Goal: Information Seeking & Learning: Compare options

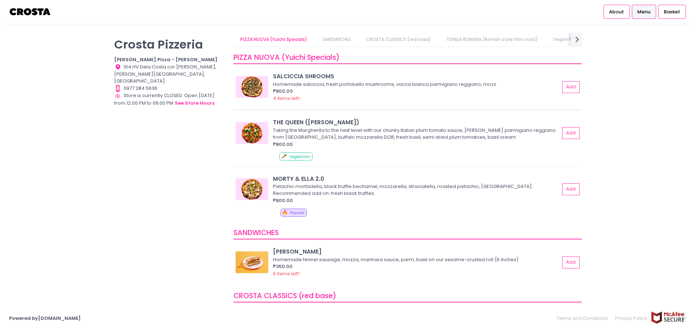
click at [243, 88] on img at bounding box center [251, 87] width 33 height 22
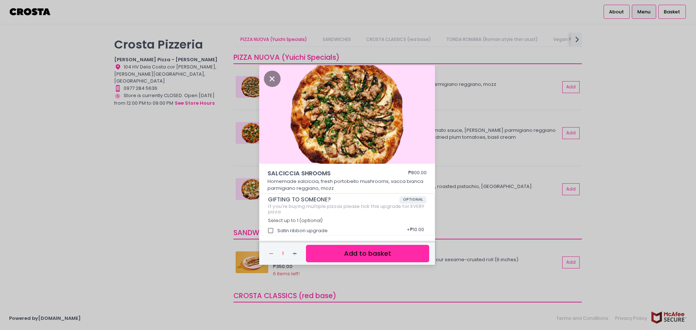
click at [489, 197] on div "[PERSON_NAME] SHROOMS ₱800.00 Homemade [PERSON_NAME], fresh portobello mushroom…" at bounding box center [348, 165] width 696 height 330
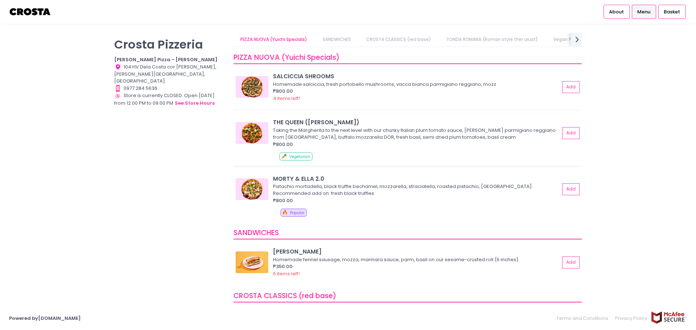
click at [242, 140] on img at bounding box center [251, 133] width 33 height 22
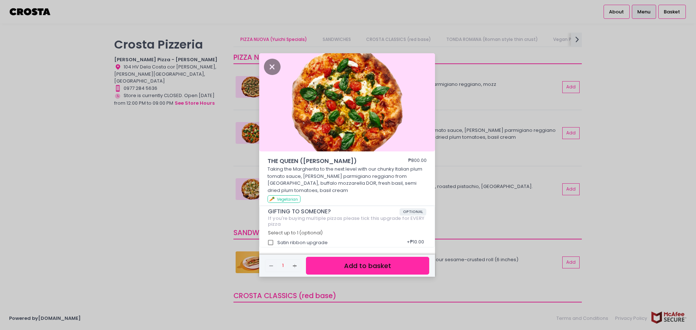
click at [530, 190] on div "THE QUEEN ([PERSON_NAME]) ₱800.00 Taking the Margherita to the next level with …" at bounding box center [348, 165] width 696 height 330
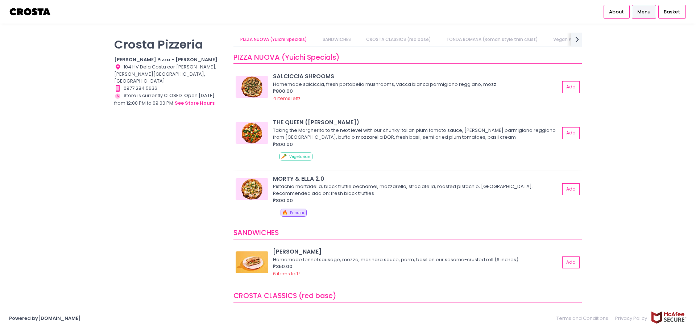
click at [249, 189] on img at bounding box center [251, 189] width 33 height 22
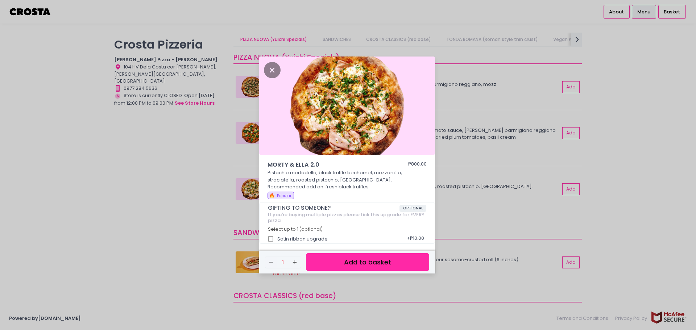
click at [464, 143] on div "MORTY & [PERSON_NAME] 2.0 ₱800.00 Pistachio mortadella, black truffle bechamel,…" at bounding box center [348, 165] width 696 height 330
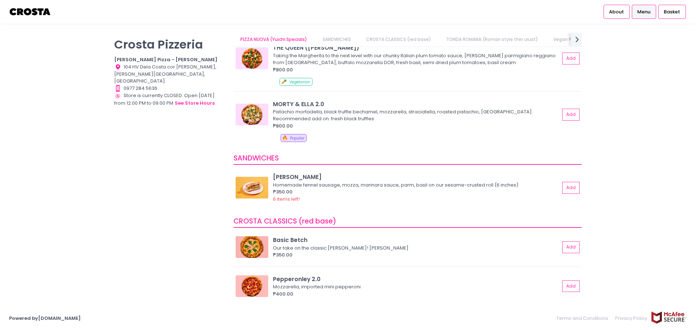
scroll to position [125, 0]
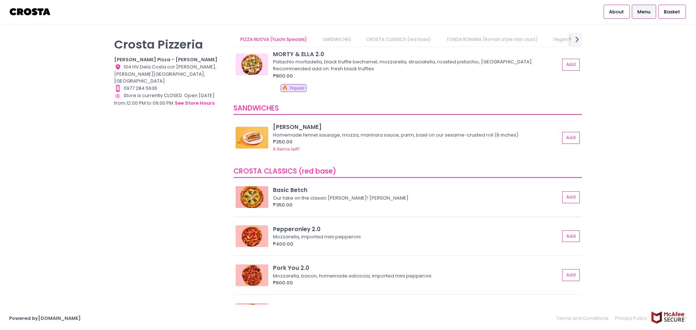
click at [243, 198] on img at bounding box center [251, 197] width 33 height 22
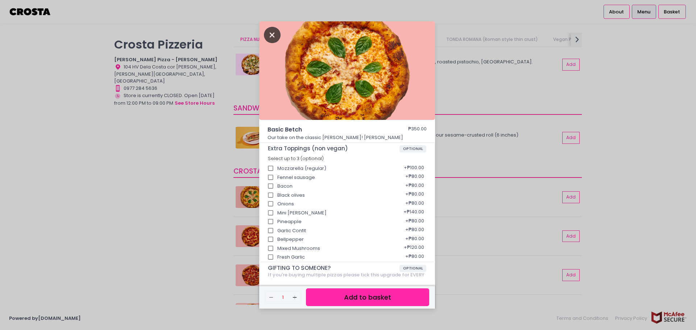
click at [264, 36] on icon "Close" at bounding box center [272, 35] width 17 height 16
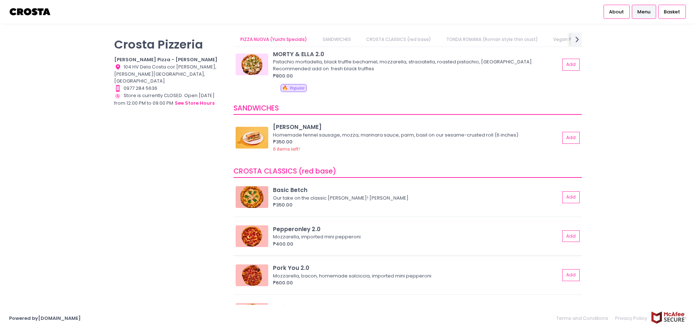
click at [250, 249] on div "Pepperonley 2.0 Mozzarella, imported mini pepperoni ₱400.00 Add" at bounding box center [407, 239] width 348 height 34
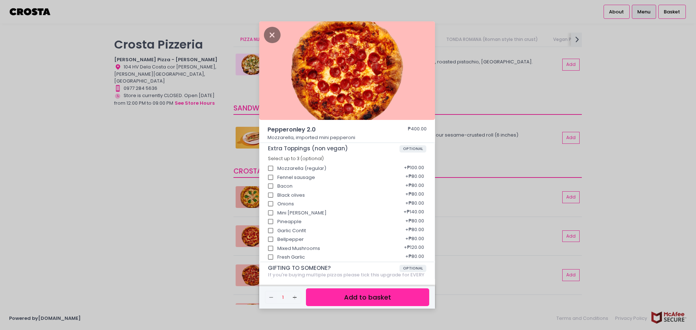
click at [520, 123] on div "Pepperonley 2.0 ₱400.00 Mozzarella, imported mini pepperoni Extra Toppings (non…" at bounding box center [348, 165] width 696 height 330
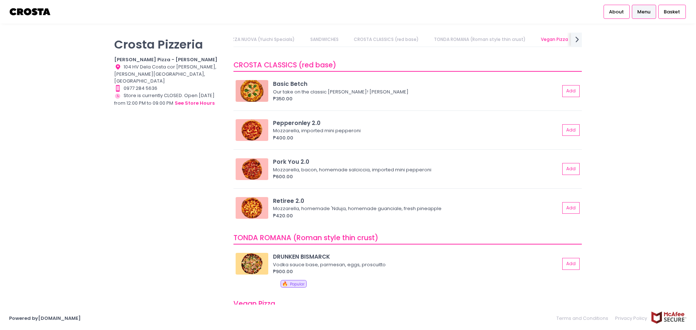
scroll to position [231, 0]
click at [247, 170] on img at bounding box center [251, 169] width 33 height 22
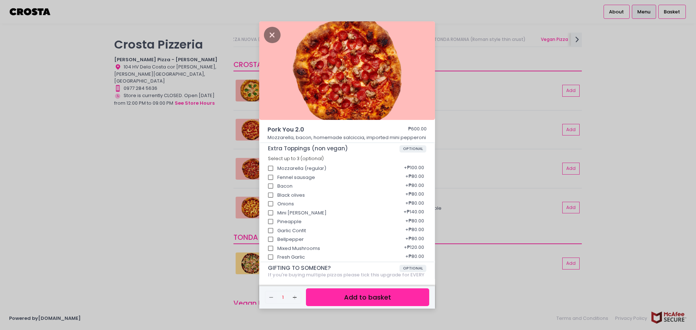
click at [500, 99] on div "Pork You 2.0 ₱600.00 Mozzarella, bacon, homemade [PERSON_NAME], imported mini p…" at bounding box center [348, 165] width 696 height 330
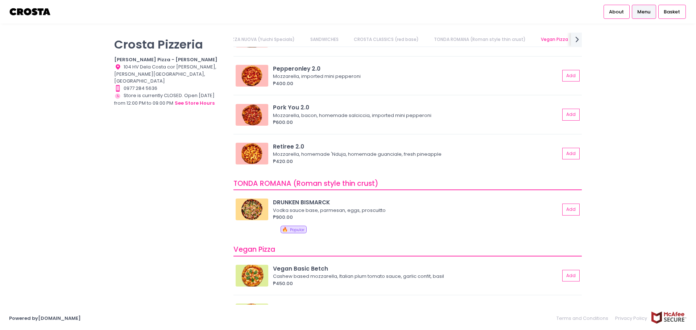
scroll to position [285, 0]
click at [258, 212] on img at bounding box center [251, 209] width 33 height 22
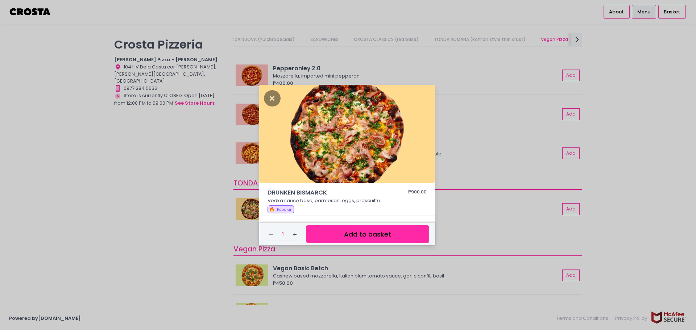
click at [487, 124] on div "DRUNKEN BISMARCK ₱900.00 Vodka sauce base, parmesan, eggs, proscuitto 🔥 Popular…" at bounding box center [348, 165] width 696 height 330
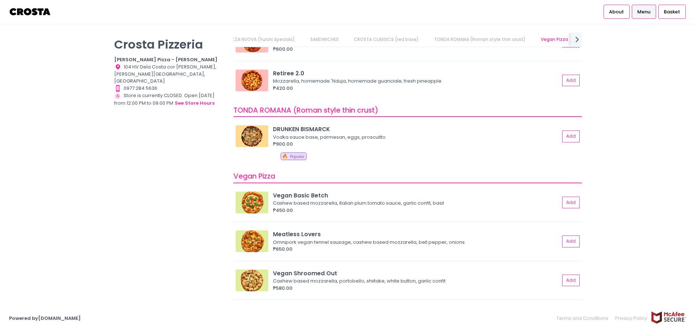
scroll to position [359, 0]
click at [249, 210] on img at bounding box center [251, 202] width 33 height 22
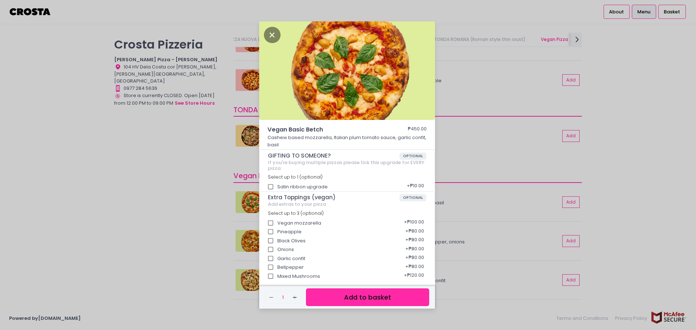
click at [490, 76] on div "Vegan Basic Betch ₱450.00 Cashew based mozzarella, Italian plum tomato sauce, g…" at bounding box center [348, 165] width 696 height 330
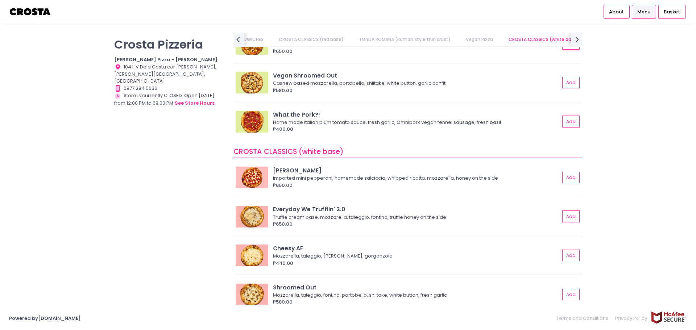
scroll to position [556, 0]
click at [252, 175] on img at bounding box center [251, 177] width 33 height 22
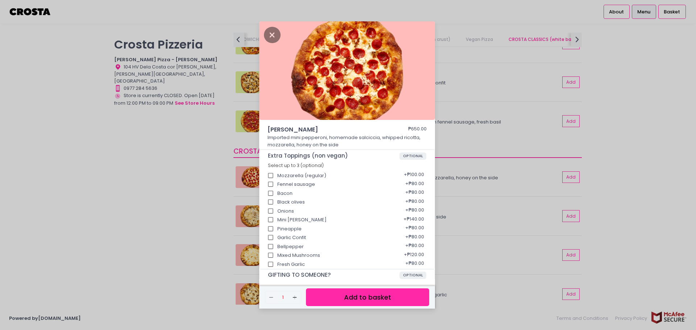
click at [487, 74] on div "[PERSON_NAME] ₱650.00 Imported mini pepperoni, homemade [PERSON_NAME], whipped …" at bounding box center [348, 165] width 696 height 330
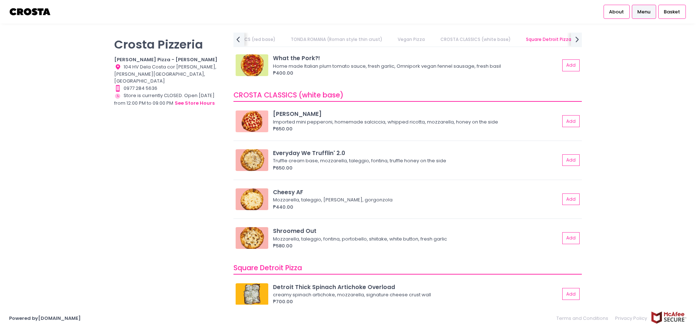
scroll to position [613, 0]
click at [255, 166] on img at bounding box center [251, 160] width 33 height 22
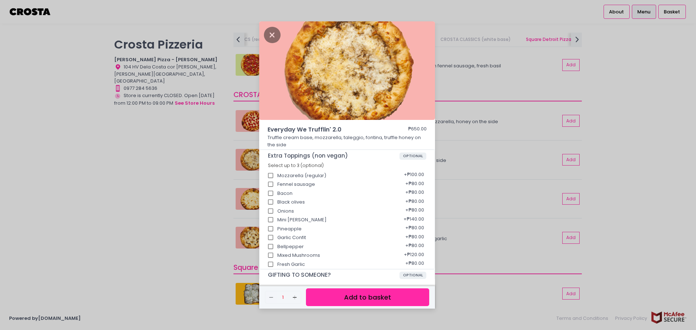
click at [445, 86] on div "Everyday We Trufflin' 2.0 ₱650.00 Truffle cream base, mozzarella, taleggio, fon…" at bounding box center [348, 165] width 696 height 330
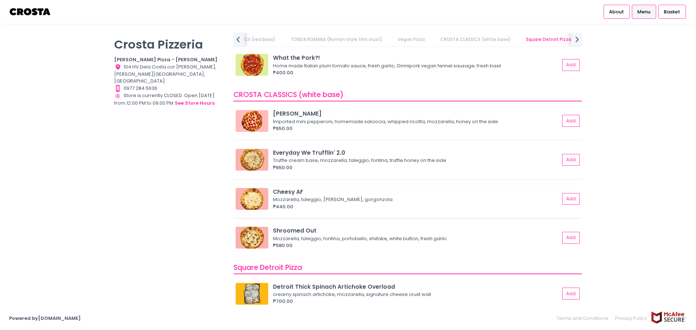
click at [256, 206] on img at bounding box center [251, 199] width 33 height 22
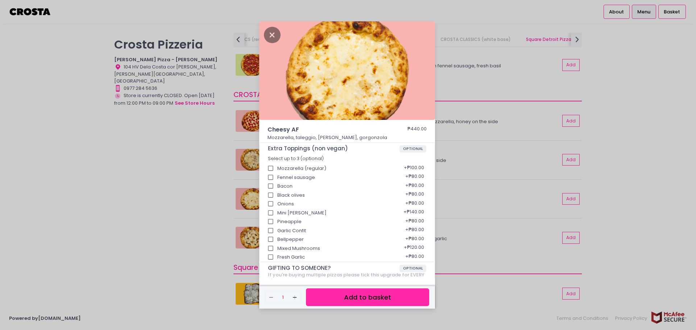
click at [494, 155] on div "Cheesy AF ₱440.00 Mozzarella, taleggio, [PERSON_NAME], gorgonzola Extra Topping…" at bounding box center [348, 165] width 696 height 330
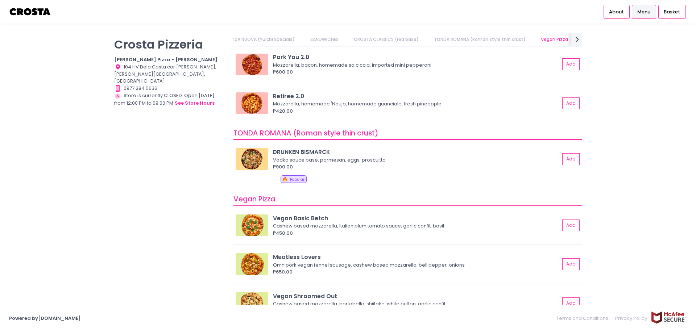
scroll to position [336, 0]
click at [253, 159] on img at bounding box center [251, 159] width 33 height 22
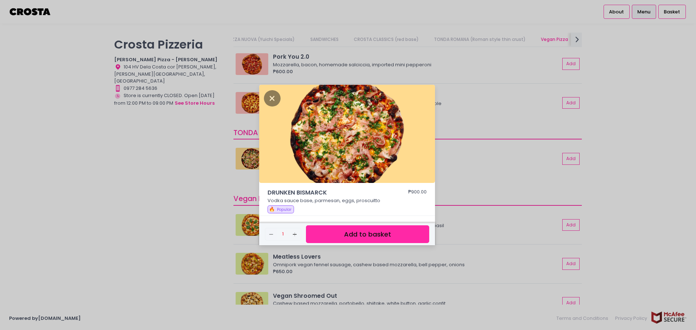
click at [492, 77] on div "DRUNKEN BISMARCK ₱900.00 Vodka sauce base, parmesan, eggs, proscuitto 🔥 Popular…" at bounding box center [348, 165] width 696 height 330
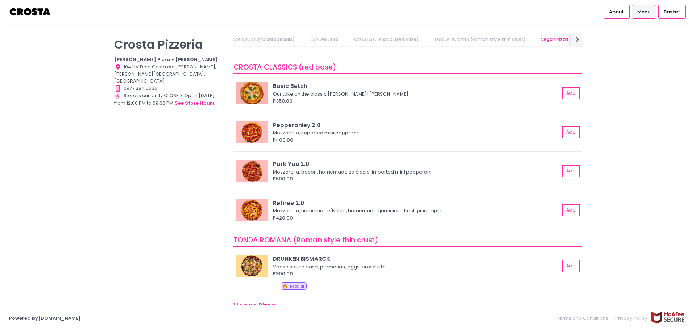
scroll to position [0, 0]
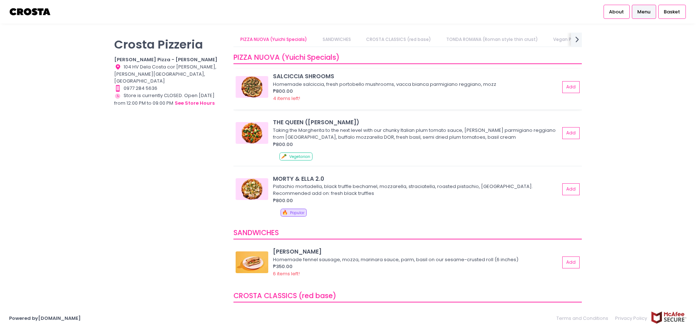
click at [249, 85] on img at bounding box center [251, 87] width 33 height 22
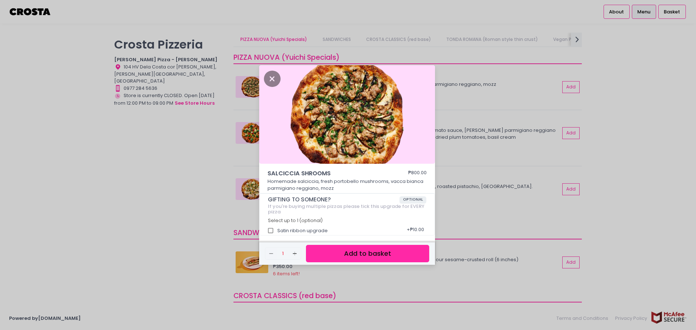
click at [485, 100] on div "[PERSON_NAME] SHROOMS ₱800.00 Homemade [PERSON_NAME], fresh portobello mushroom…" at bounding box center [348, 165] width 696 height 330
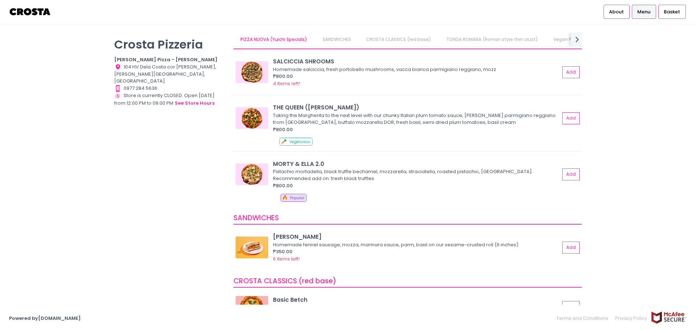
scroll to position [15, 0]
click at [250, 67] on img at bounding box center [251, 72] width 33 height 22
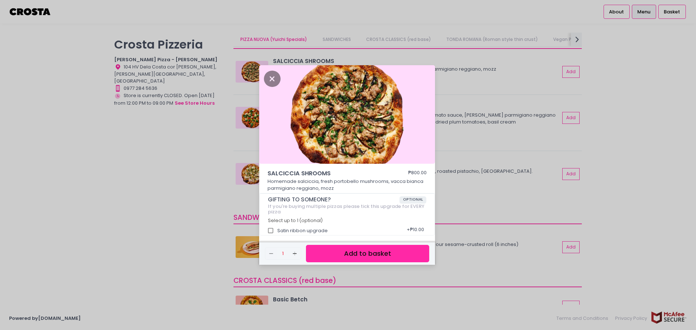
click at [249, 120] on div "[PERSON_NAME] SHROOMS ₱800.00 Homemade [PERSON_NAME], fresh portobello mushroom…" at bounding box center [348, 165] width 696 height 330
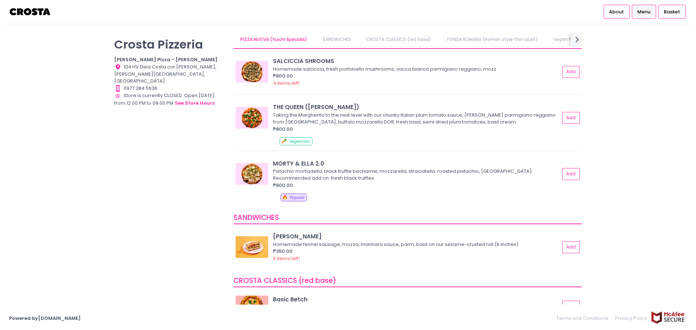
click at [249, 120] on img at bounding box center [251, 118] width 33 height 22
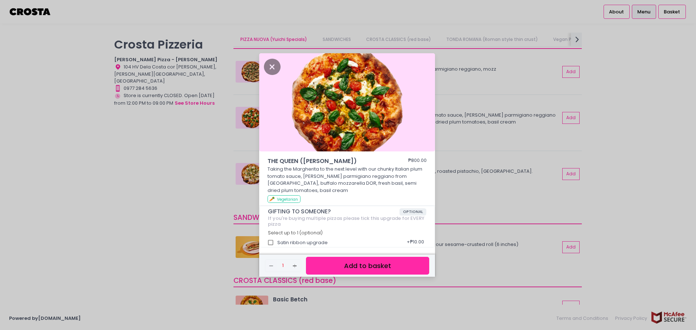
click at [241, 157] on div "THE QUEEN ([PERSON_NAME]) ₱800.00 Taking the Margherita to the next level with …" at bounding box center [348, 165] width 696 height 330
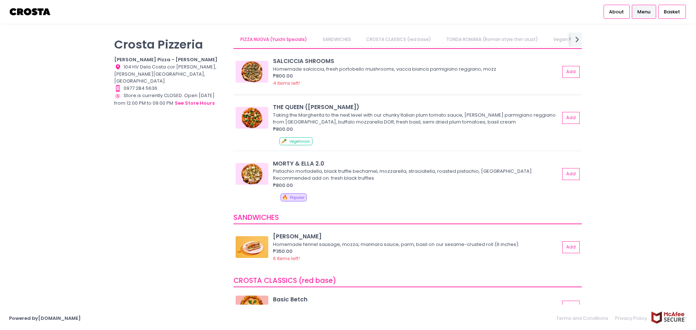
click at [248, 68] on img at bounding box center [251, 72] width 33 height 22
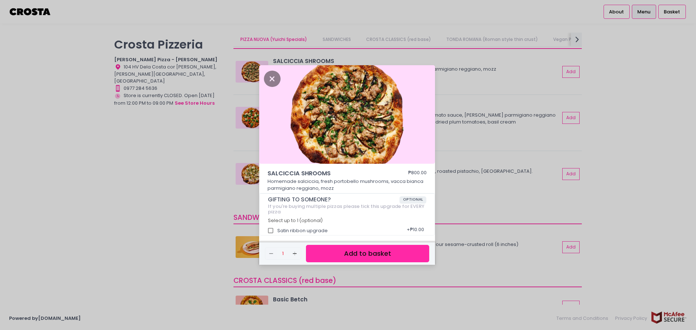
click at [234, 138] on div "[PERSON_NAME] SHROOMS ₱800.00 Homemade [PERSON_NAME], fresh portobello mushroom…" at bounding box center [348, 165] width 696 height 330
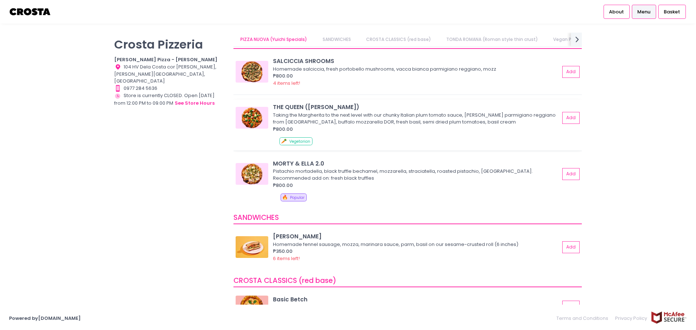
click at [251, 124] on img at bounding box center [251, 118] width 33 height 22
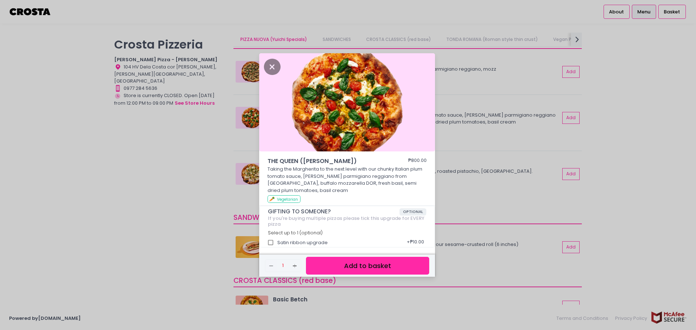
click at [251, 150] on div "THE QUEEN ([PERSON_NAME]) ₱800.00 Taking the Margherita to the next level with …" at bounding box center [348, 165] width 696 height 330
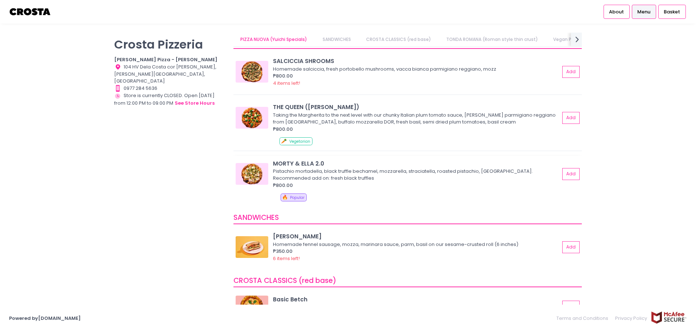
click at [255, 175] on img at bounding box center [251, 174] width 33 height 22
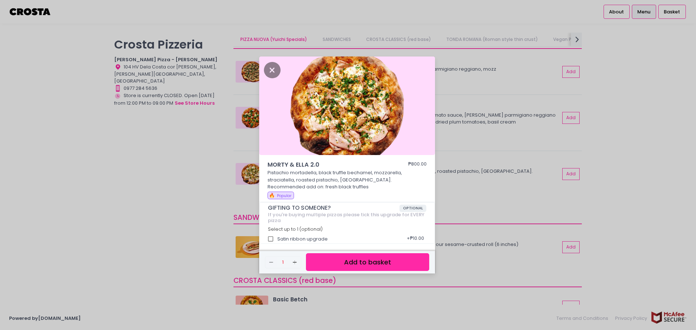
click at [235, 150] on div "MORTY & [PERSON_NAME] 2.0 ₱800.00 Pistachio mortadella, black truffle bechamel,…" at bounding box center [348, 165] width 696 height 330
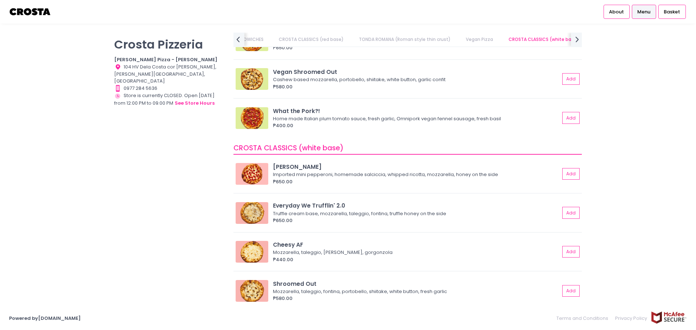
scroll to position [560, 0]
click at [255, 204] on img at bounding box center [251, 213] width 33 height 22
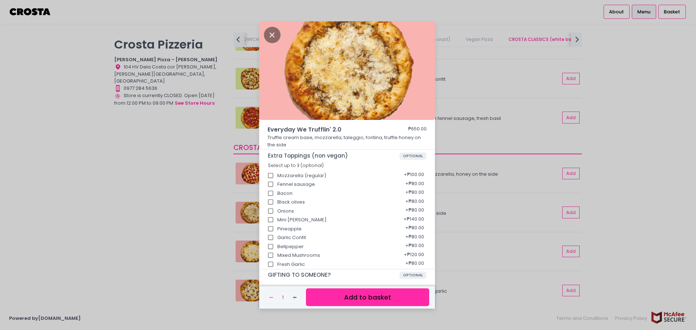
click at [484, 93] on div "Everyday We Trufflin' 2.0 ₱650.00 Truffle cream base, mozzarella, taleggio, fon…" at bounding box center [348, 165] width 696 height 330
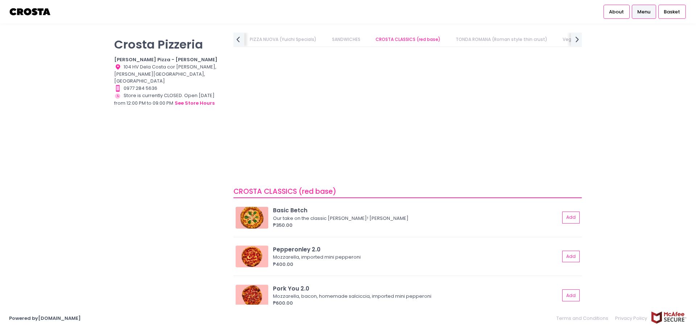
scroll to position [0, 0]
